Goal: Complete application form: Complete application form

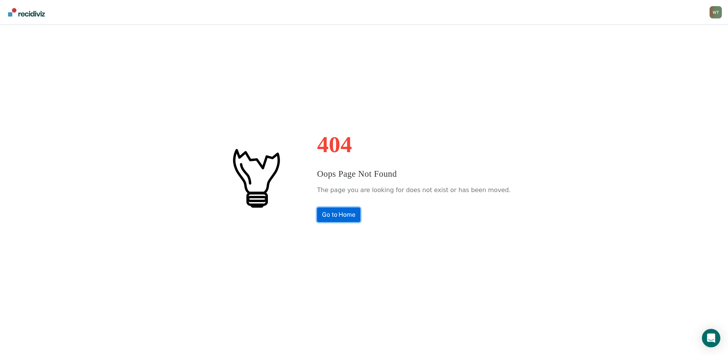
click at [355, 215] on link "Go to Home" at bounding box center [338, 214] width 43 height 15
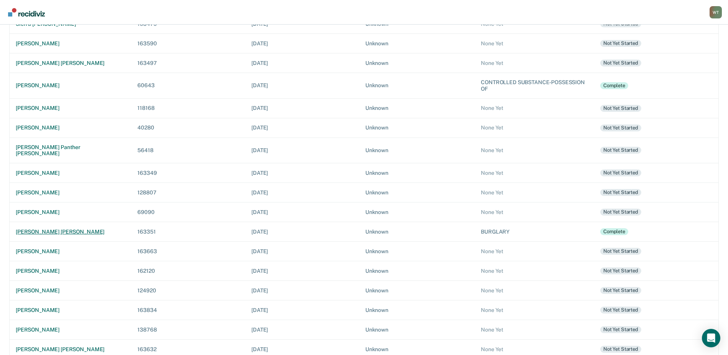
scroll to position [154, 0]
click at [36, 188] on div "[PERSON_NAME]" at bounding box center [70, 191] width 109 height 7
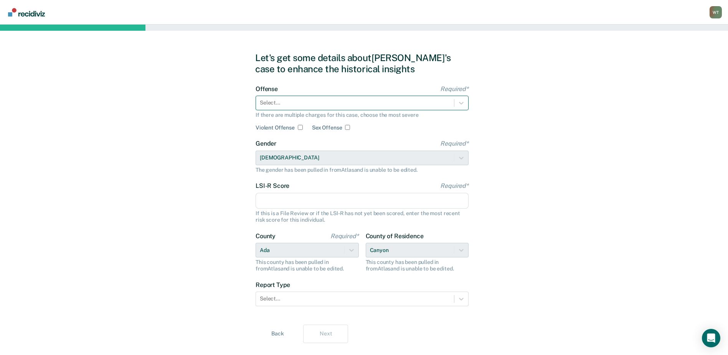
click at [285, 107] on div at bounding box center [355, 103] width 190 height 8
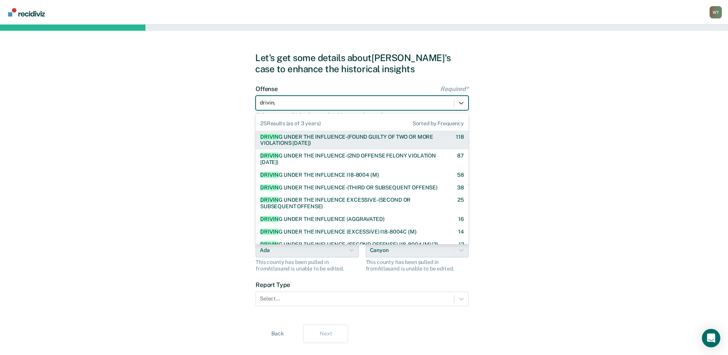
type input "driving"
click at [322, 144] on div "DRIVING UNDER THE INFLUENCE-(FOUND GUILTY OF TWO OR MORE VIOLATIONS WITHIN 10 Y…" at bounding box center [351, 140] width 182 height 13
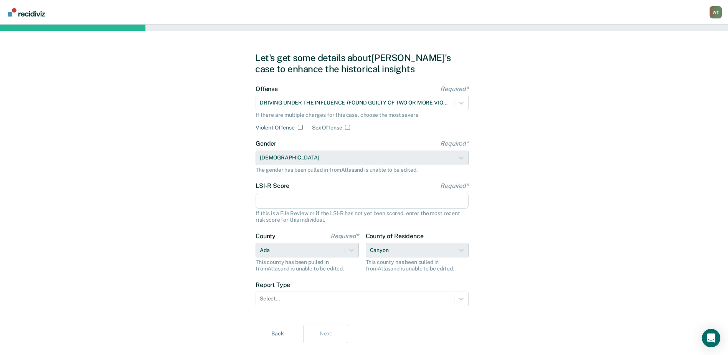
click at [294, 206] on input "LSI-R Score Required*" at bounding box center [362, 201] width 213 height 16
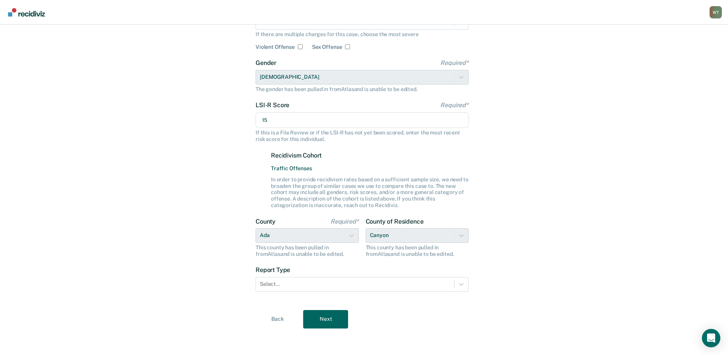
scroll to position [82, 0]
type input "15"
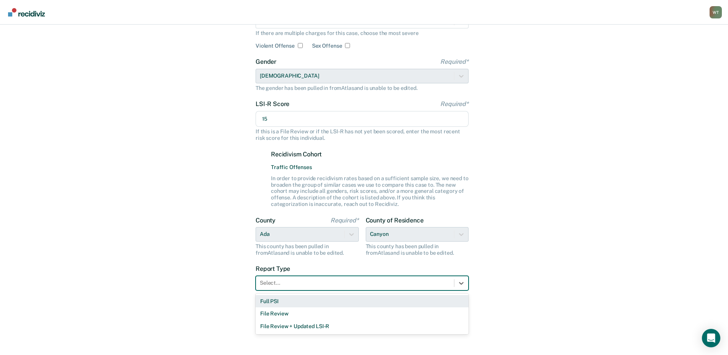
click at [311, 288] on div "Select..." at bounding box center [355, 282] width 198 height 11
click at [287, 301] on div "Full PSI" at bounding box center [362, 301] width 213 height 13
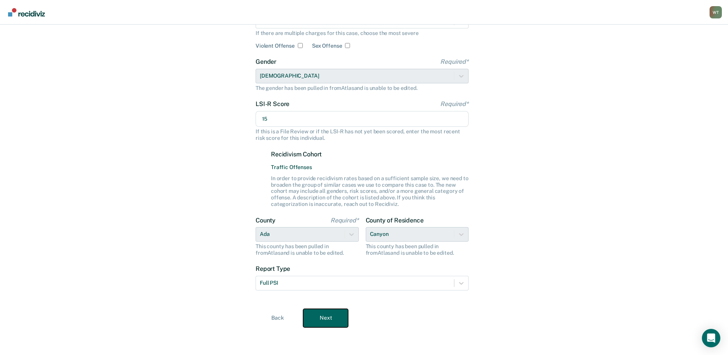
click at [332, 316] on button "Next" at bounding box center [325, 318] width 45 height 18
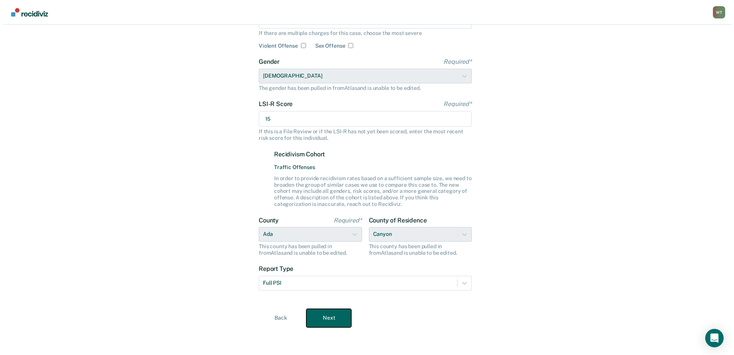
scroll to position [0, 0]
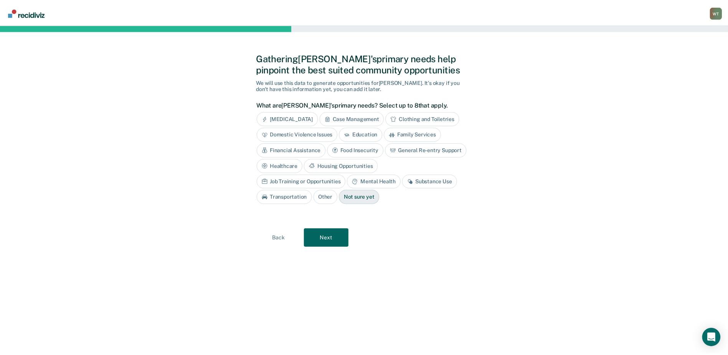
scroll to position [154, 0]
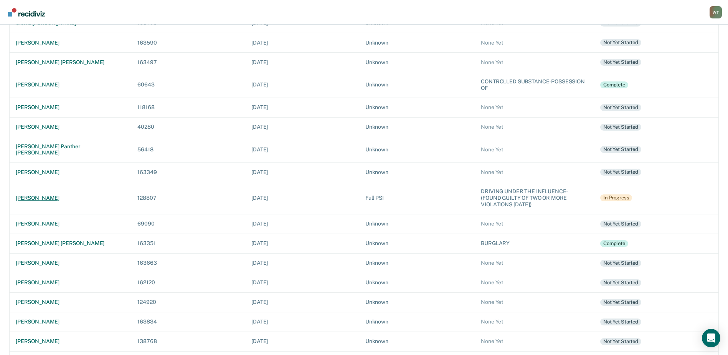
click at [42, 195] on div "justin j mcdonald" at bounding box center [70, 198] width 109 height 7
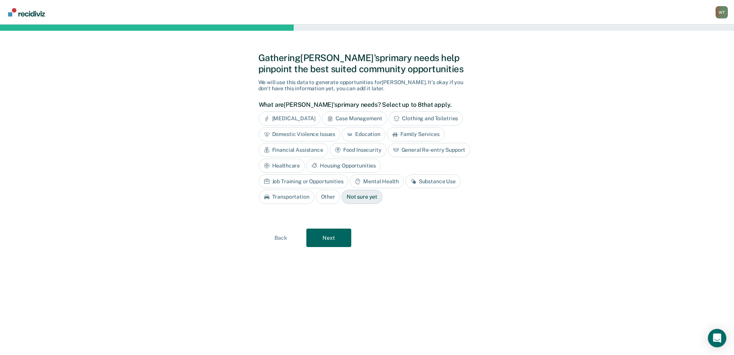
click at [405, 182] on div "Substance Use" at bounding box center [432, 181] width 55 height 14
click at [348, 174] on div "Job Training or Opportunities" at bounding box center [304, 181] width 90 height 14
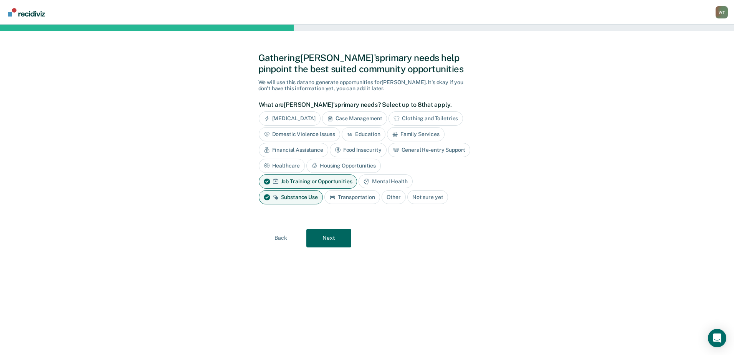
click at [372, 179] on div "Mental Health" at bounding box center [385, 181] width 54 height 14
click at [330, 238] on button "Next" at bounding box center [328, 238] width 45 height 18
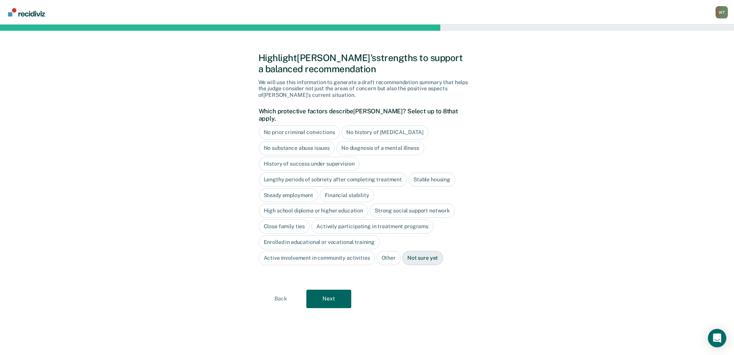
click at [294, 219] on div "Close family ties" at bounding box center [284, 226] width 51 height 14
click at [327, 291] on button "Next" at bounding box center [328, 298] width 45 height 18
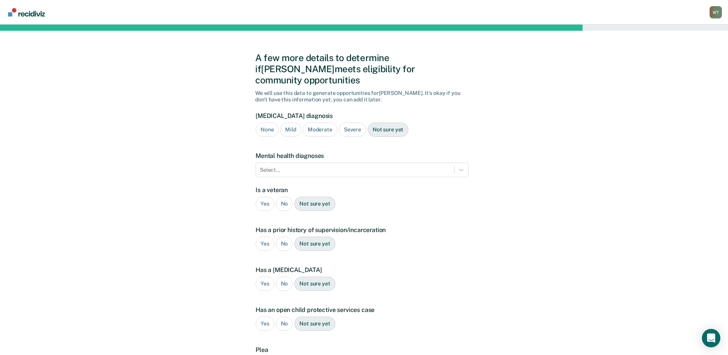
click at [381, 122] on div "Not sure yet" at bounding box center [388, 129] width 41 height 14
click at [464, 166] on icon at bounding box center [461, 170] width 8 height 8
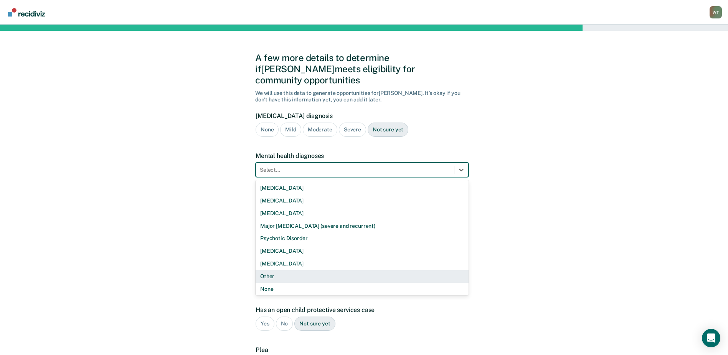
drag, startPoint x: 267, startPoint y: 265, endPoint x: 268, endPoint y: 258, distance: 7.3
click at [267, 270] on div "Other" at bounding box center [362, 276] width 213 height 13
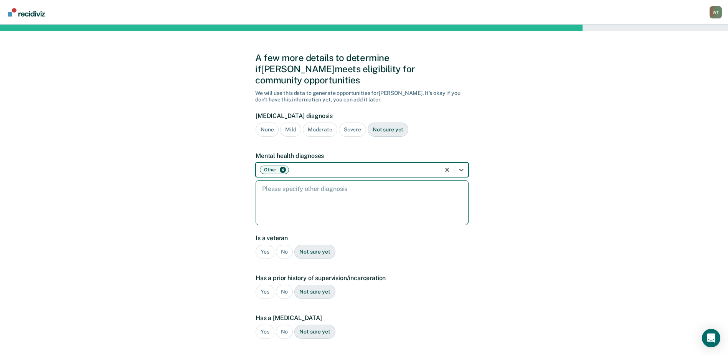
click at [282, 182] on textarea at bounding box center [362, 202] width 213 height 45
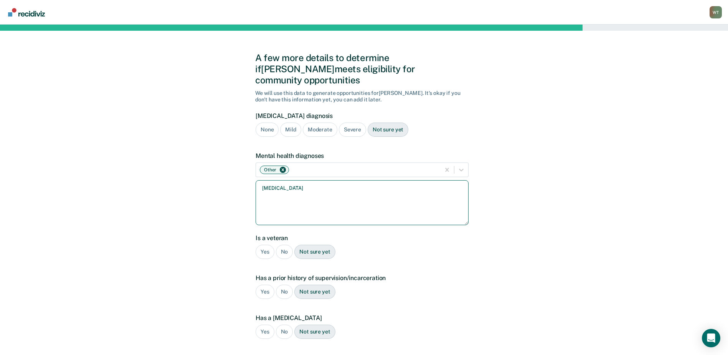
type textarea "depression"
click at [281, 244] on div "No" at bounding box center [284, 251] width 17 height 14
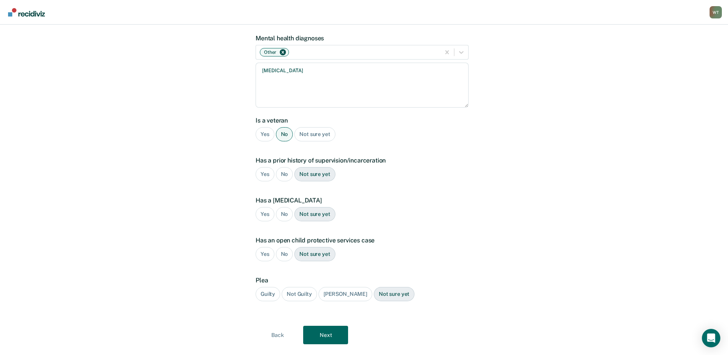
scroll to position [123, 0]
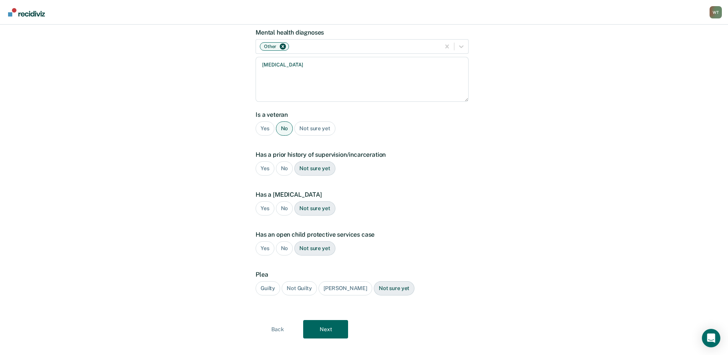
click at [265, 161] on div "Yes" at bounding box center [265, 168] width 19 height 14
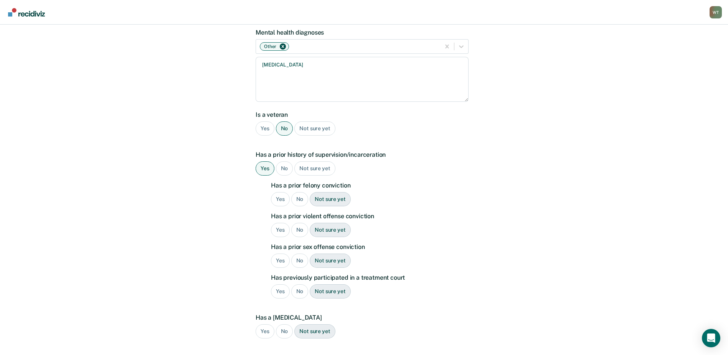
click at [278, 192] on div "Yes" at bounding box center [280, 199] width 19 height 14
click at [299, 223] on div "No" at bounding box center [299, 230] width 17 height 14
click at [298, 253] on div "No" at bounding box center [299, 260] width 17 height 14
click at [299, 284] on div "No" at bounding box center [299, 291] width 17 height 14
click at [317, 324] on div "Not sure yet" at bounding box center [314, 331] width 41 height 14
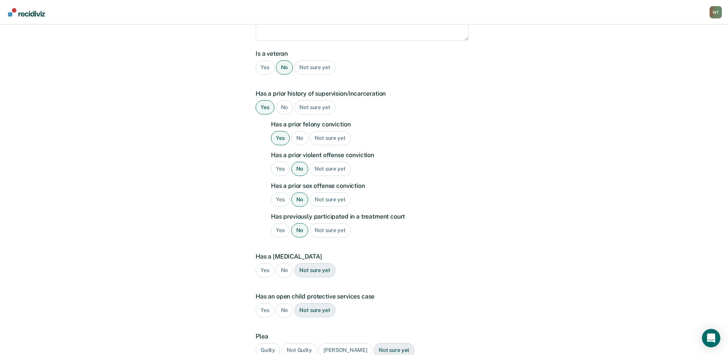
scroll to position [246, 0]
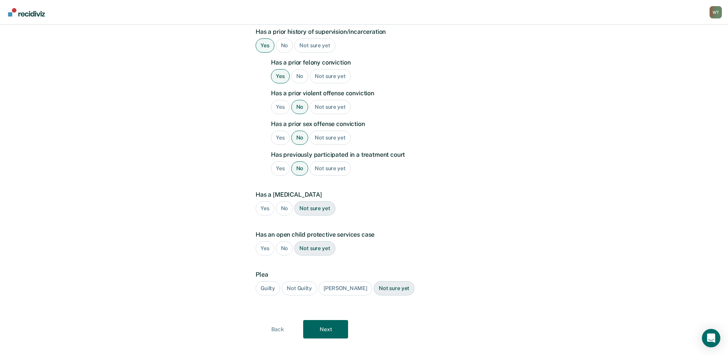
click at [264, 281] on div "Guilty" at bounding box center [268, 288] width 25 height 14
click at [329, 320] on button "Next" at bounding box center [325, 329] width 45 height 18
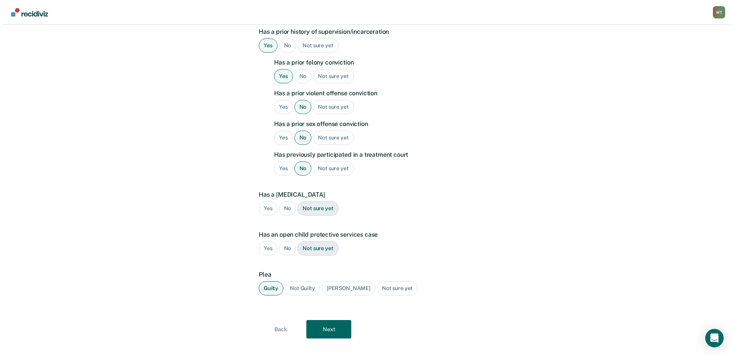
scroll to position [0, 0]
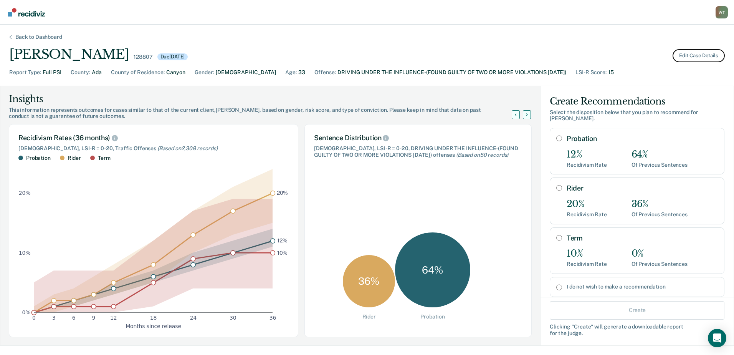
click at [687, 54] on button "Edit Case Details" at bounding box center [698, 55] width 52 height 13
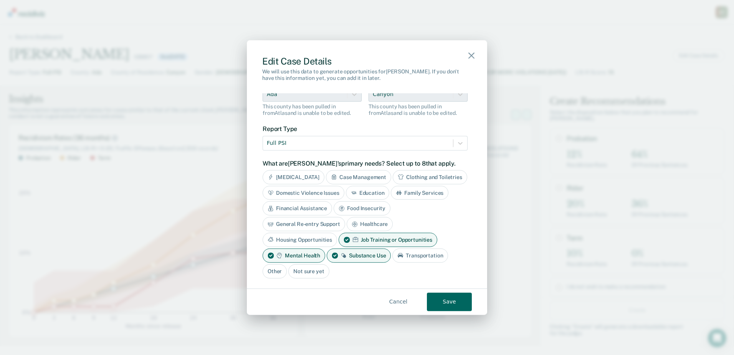
scroll to position [192, 0]
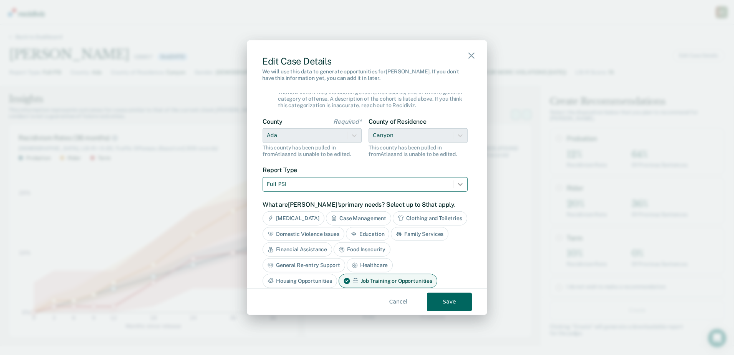
click at [456, 181] on icon at bounding box center [460, 184] width 8 height 8
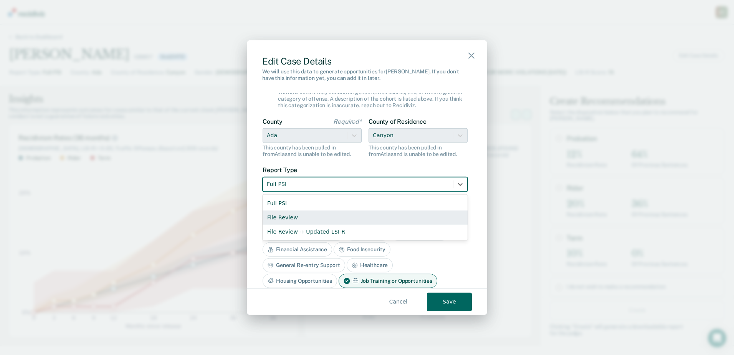
click at [279, 215] on div "File Review" at bounding box center [365, 217] width 205 height 14
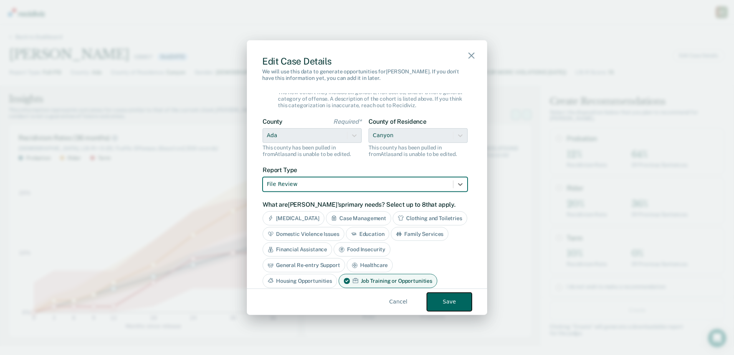
click at [454, 299] on button "Save" at bounding box center [449, 301] width 45 height 18
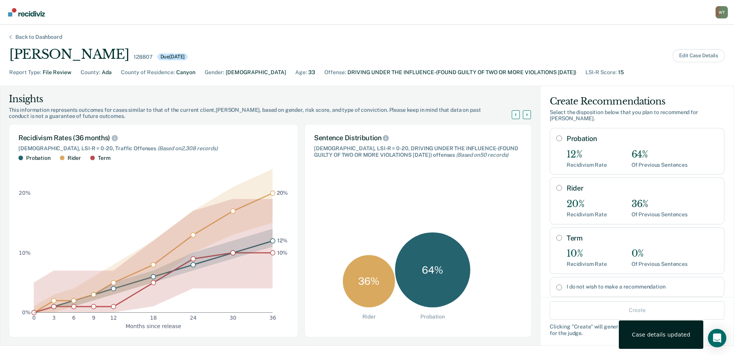
click at [556, 235] on input "Term" at bounding box center [559, 238] width 6 height 6
radio input "true"
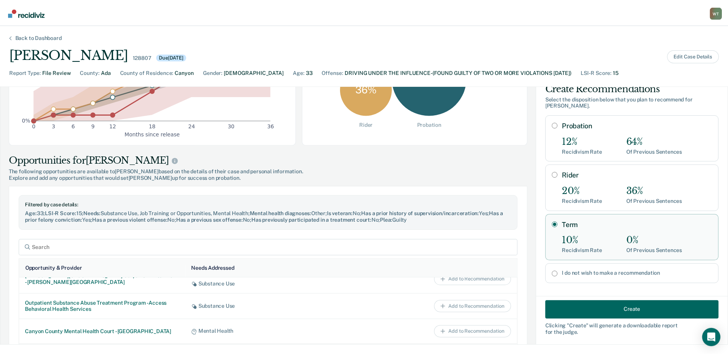
scroll to position [20, 0]
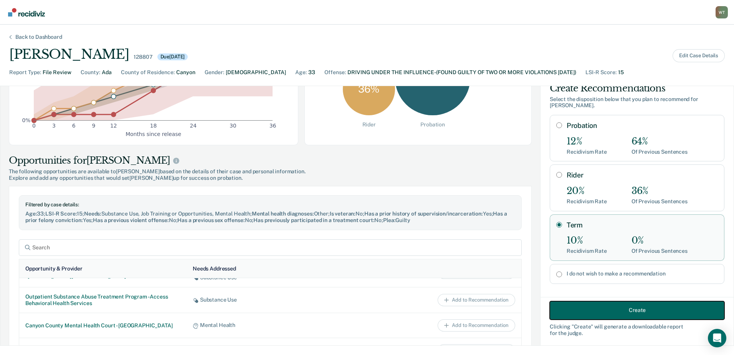
click at [584, 306] on button "Create" at bounding box center [637, 310] width 175 height 18
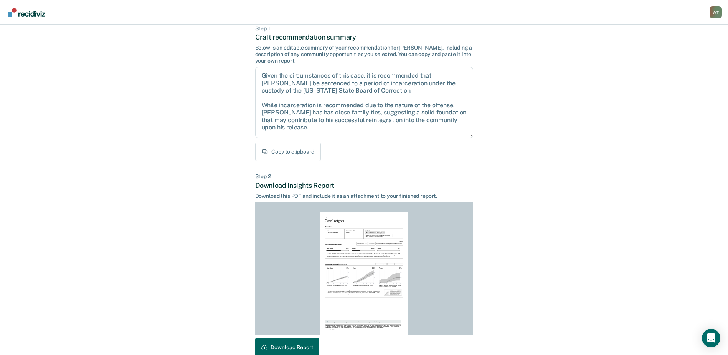
scroll to position [83, 0]
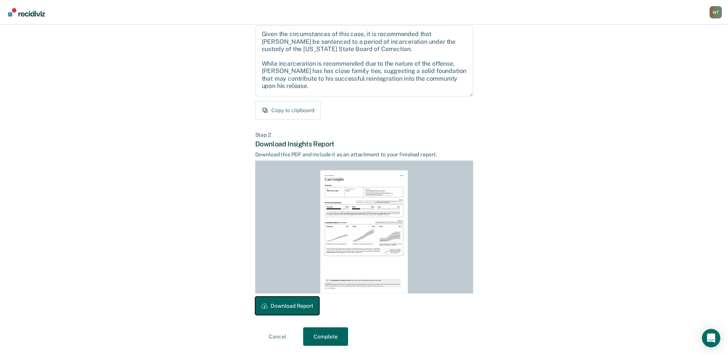
click at [295, 303] on button "Download Report" at bounding box center [287, 305] width 64 height 18
click at [321, 336] on button "Complete" at bounding box center [325, 336] width 45 height 18
